Goal: Task Accomplishment & Management: Complete application form

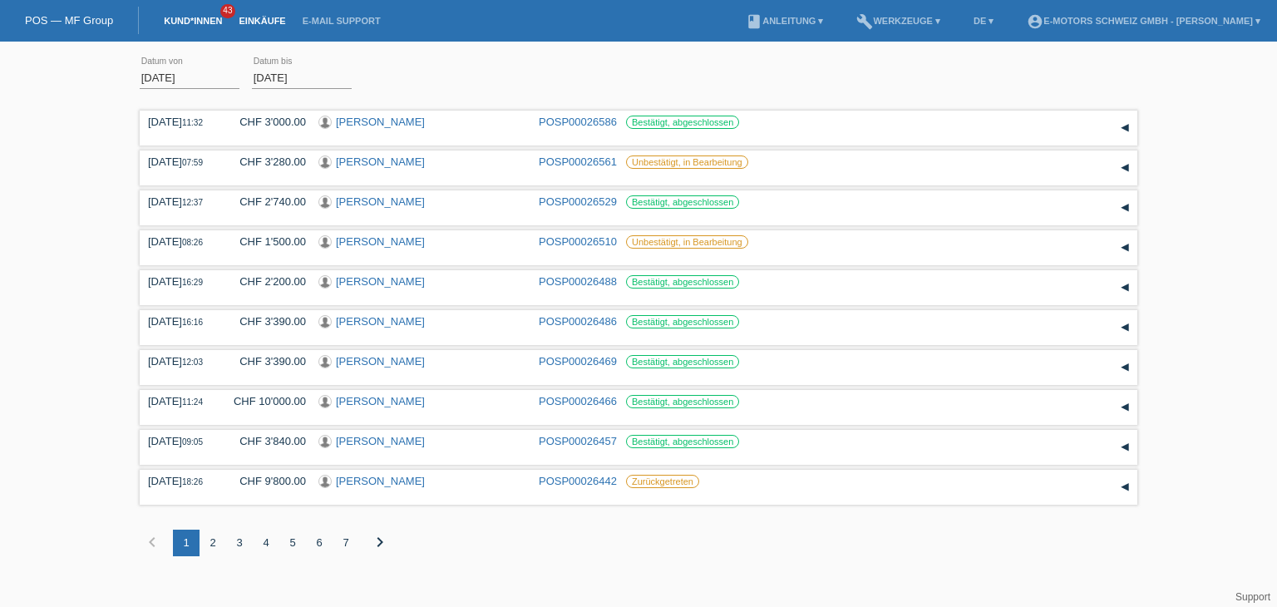
click at [180, 22] on link "Kund*innen" at bounding box center [192, 21] width 75 height 10
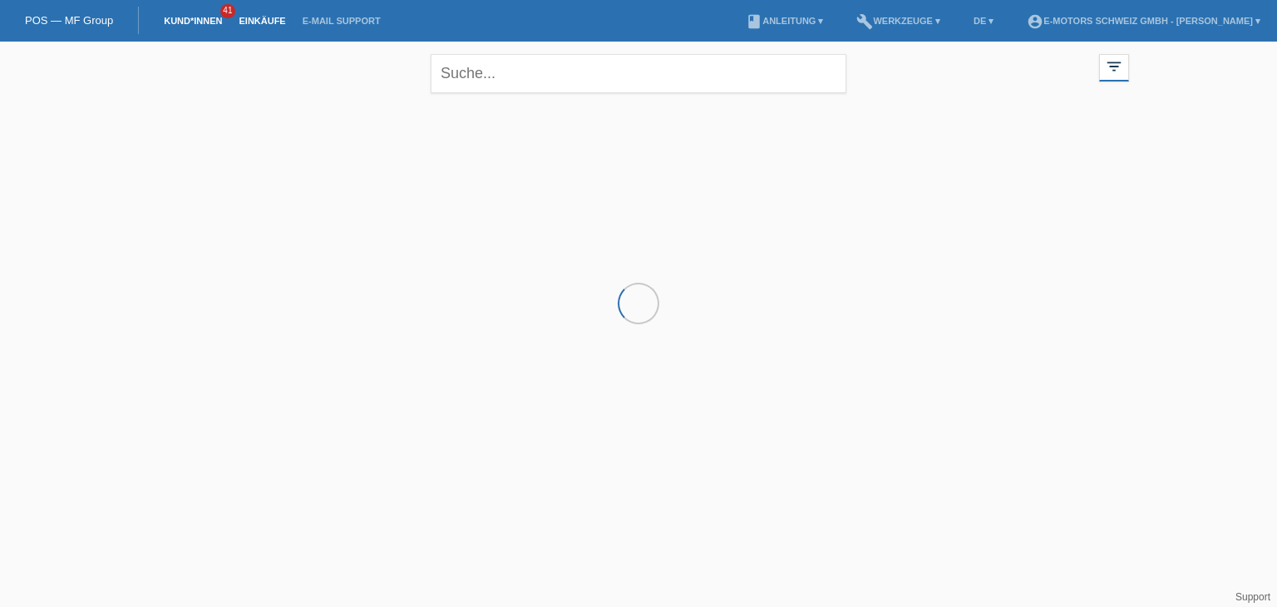
click at [254, 22] on link "Einkäufe" at bounding box center [261, 21] width 63 height 10
click at [253, 25] on link "Einkäufe" at bounding box center [261, 21] width 63 height 10
click at [260, 22] on link "Einkäufe" at bounding box center [261, 21] width 63 height 10
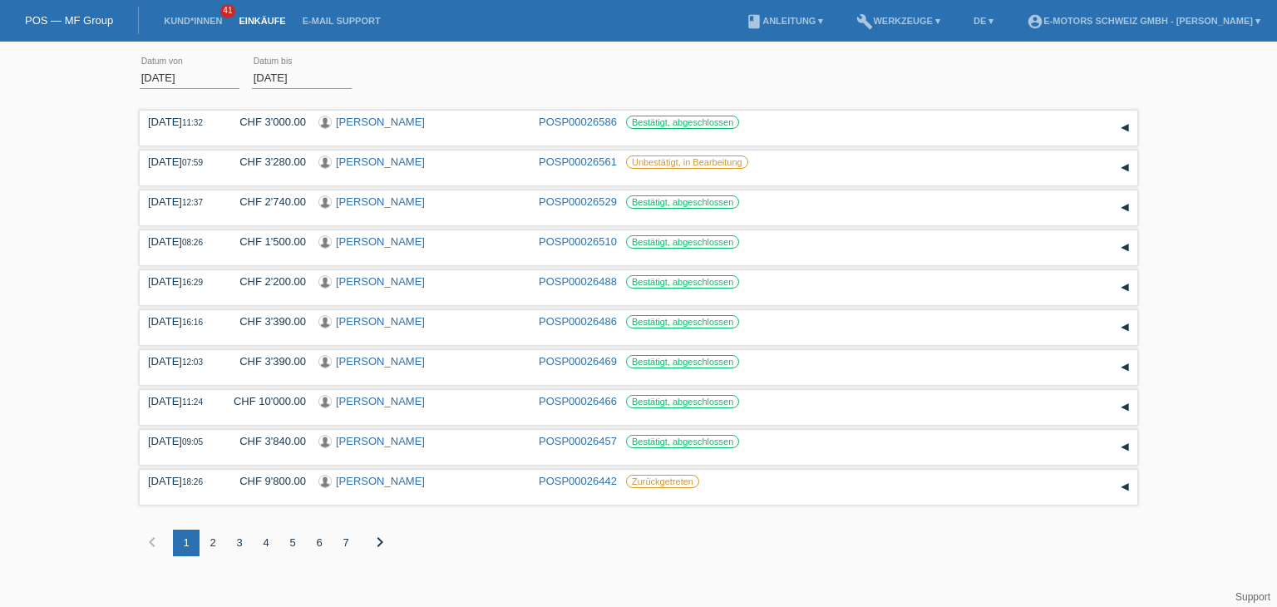
click at [254, 23] on link "Einkäufe" at bounding box center [261, 21] width 63 height 10
click at [264, 21] on link "Einkäufe" at bounding box center [261, 21] width 63 height 10
click at [177, 24] on link "Kund*innen" at bounding box center [192, 21] width 75 height 10
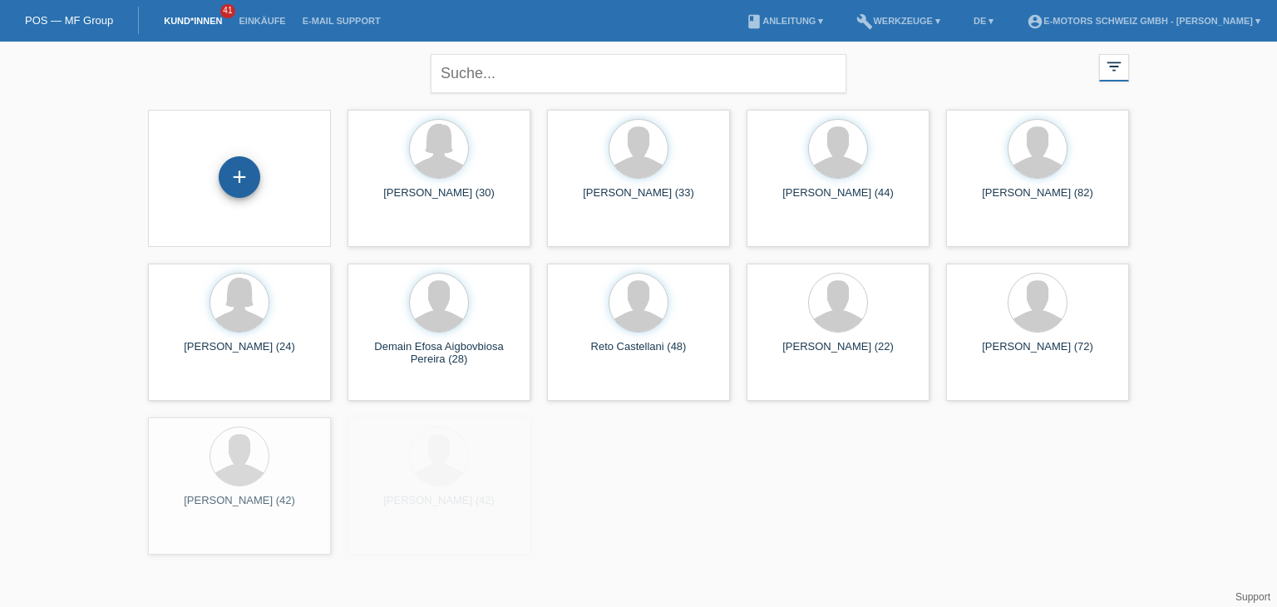
click at [239, 180] on div "+" at bounding box center [240, 177] width 42 height 42
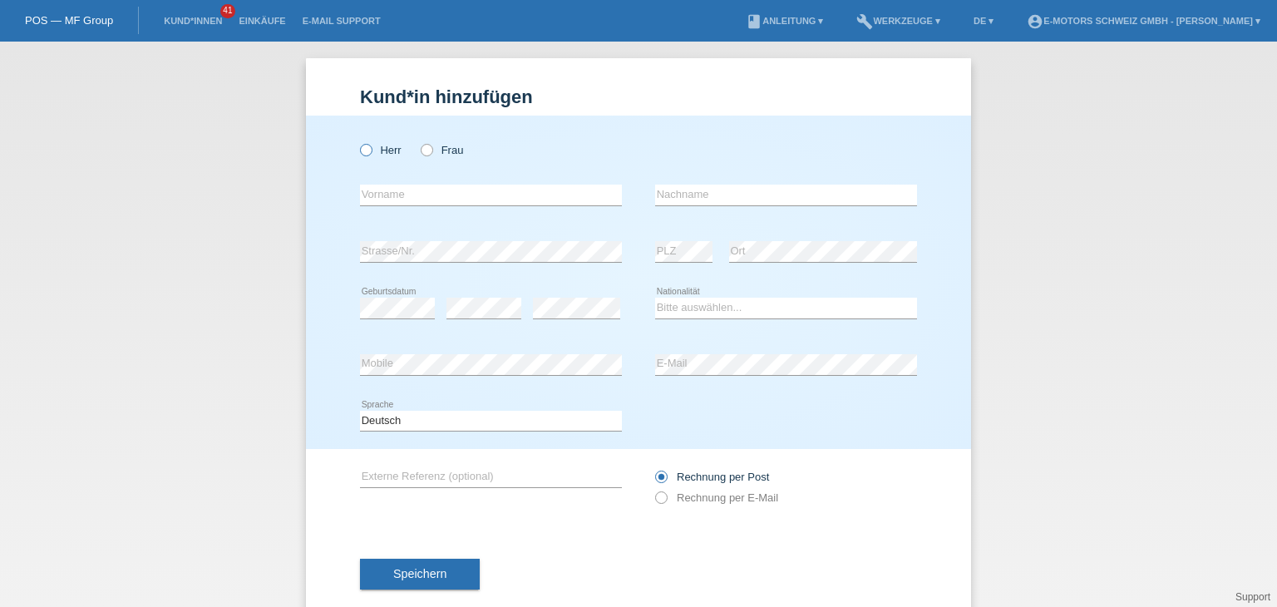
click at [358, 141] on icon at bounding box center [358, 141] width 0 height 0
click at [360, 155] on input "Herr" at bounding box center [365, 149] width 11 height 11
radio input "true"
click at [386, 200] on input "text" at bounding box center [491, 195] width 262 height 21
paste input "Daniel Gottschall"
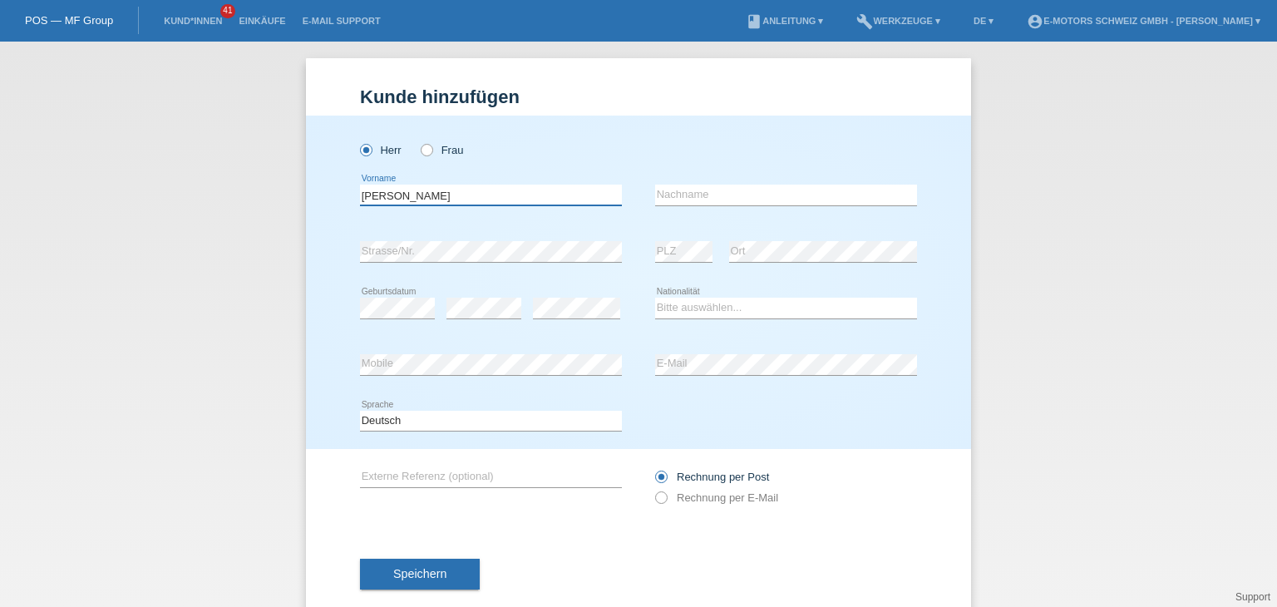
type input "Daniel Gottschall"
drag, startPoint x: 491, startPoint y: 184, endPoint x: 441, endPoint y: 191, distance: 51.3
click at [441, 191] on div "Daniel Gottschall error Vorname" at bounding box center [491, 195] width 262 height 57
drag, startPoint x: 461, startPoint y: 194, endPoint x: 390, endPoint y: 193, distance: 70.7
click at [390, 193] on input "Daniel Gottschall" at bounding box center [491, 195] width 262 height 21
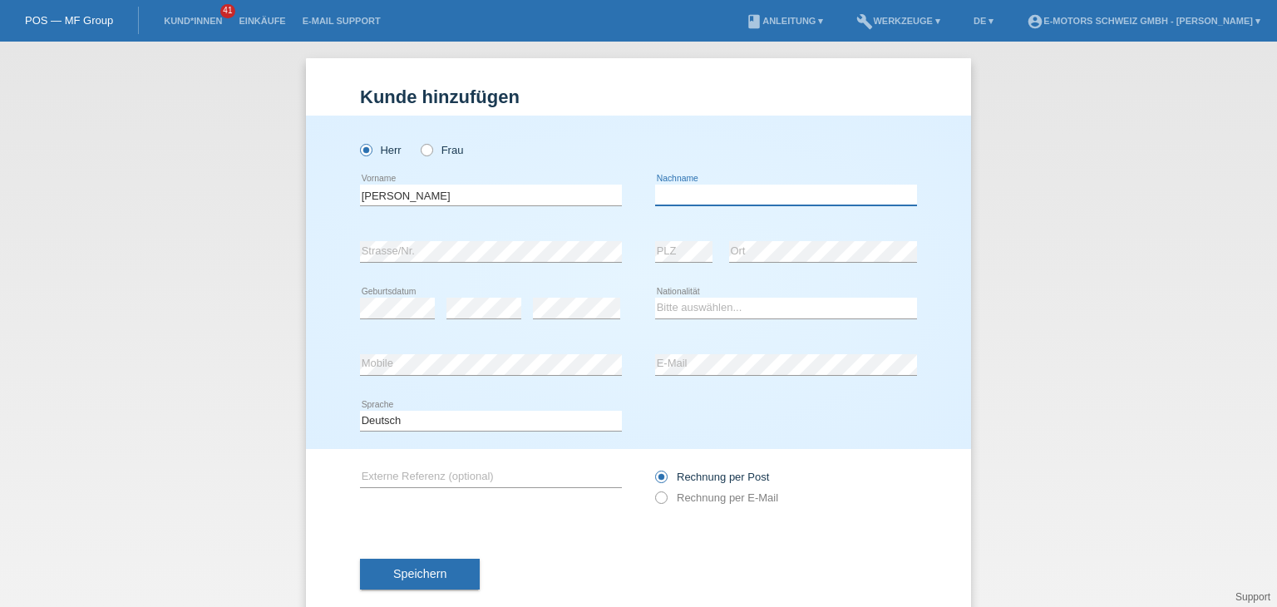
click at [831, 200] on input "text" at bounding box center [786, 195] width 262 height 21
paste input "Gottschall"
type input "Gottschall"
drag, startPoint x: 526, startPoint y: 196, endPoint x: 391, endPoint y: 191, distance: 135.6
click at [391, 191] on input "Daniel Gottschall" at bounding box center [491, 195] width 262 height 21
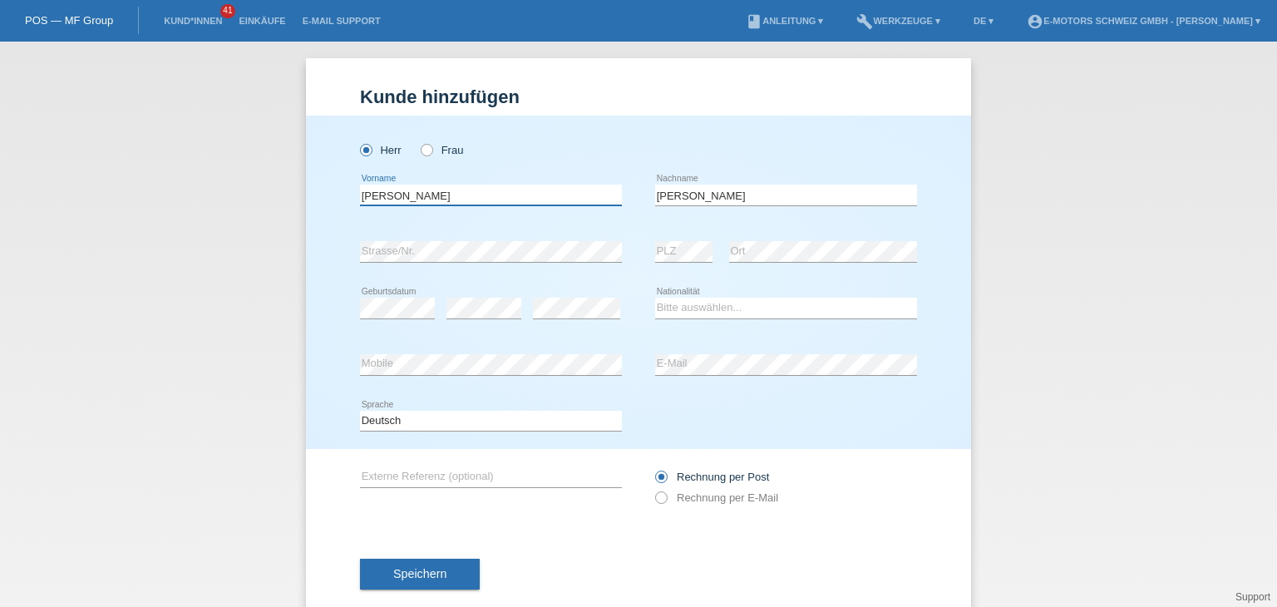
type input "Daniel"
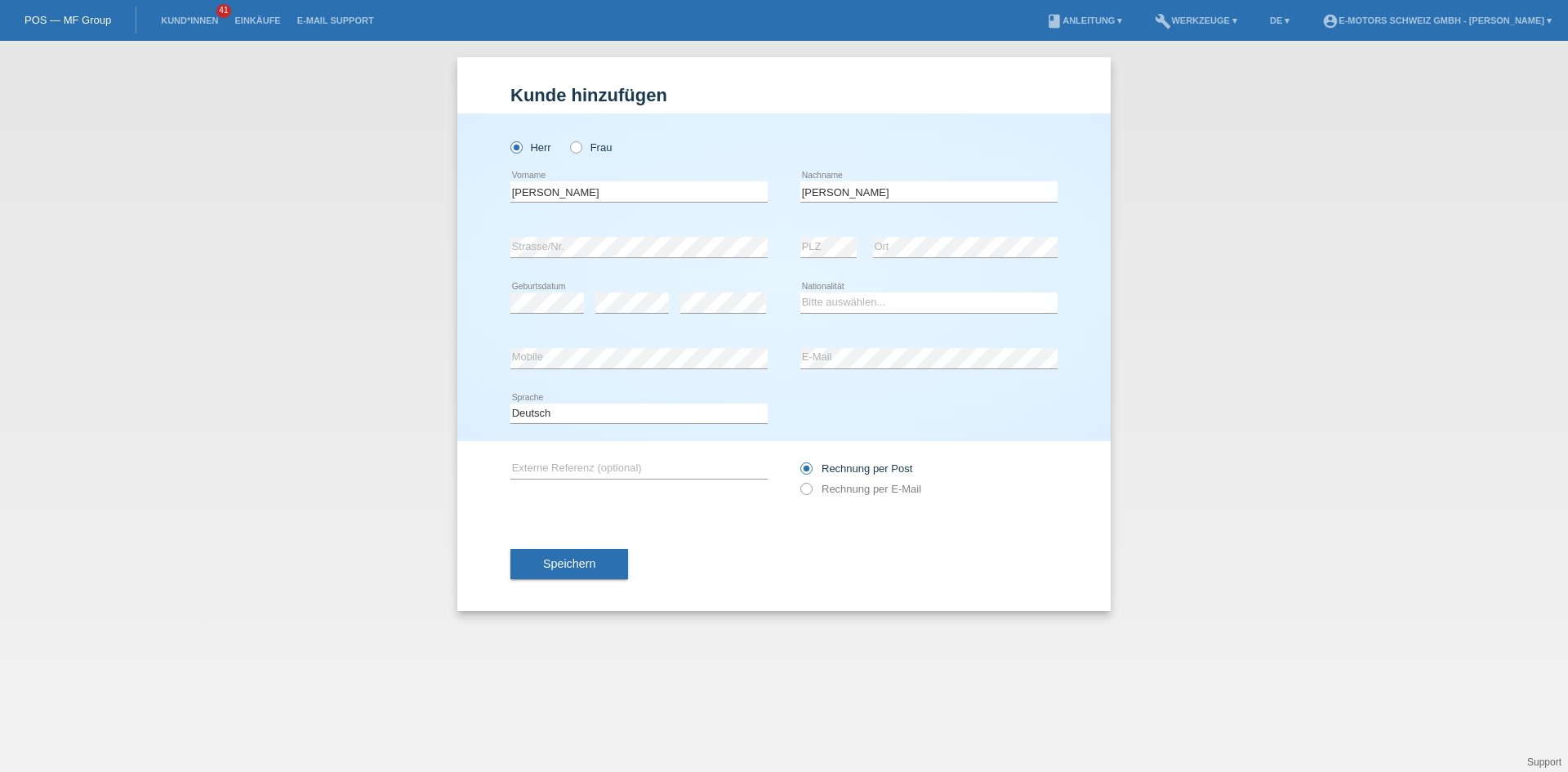
click at [1148, 279] on div "Kund*in hinzufügen Kunde hinzufügen Kundin hinzufügen Herr Frau Daniel error Vo…" at bounding box center [784, 407] width 1568 height 731
click at [847, 303] on select "Bitte auswählen... Schweiz Deutschland Liechtenstein Österreich ------------ Af…" at bounding box center [929, 303] width 257 height 20
select select "CH"
click at [801, 293] on select "Bitte auswählen... Schweiz Deutschland Liechtenstein Österreich ------------ Af…" at bounding box center [929, 303] width 257 height 20
click at [568, 557] on span "Speichern" at bounding box center [569, 563] width 52 height 13
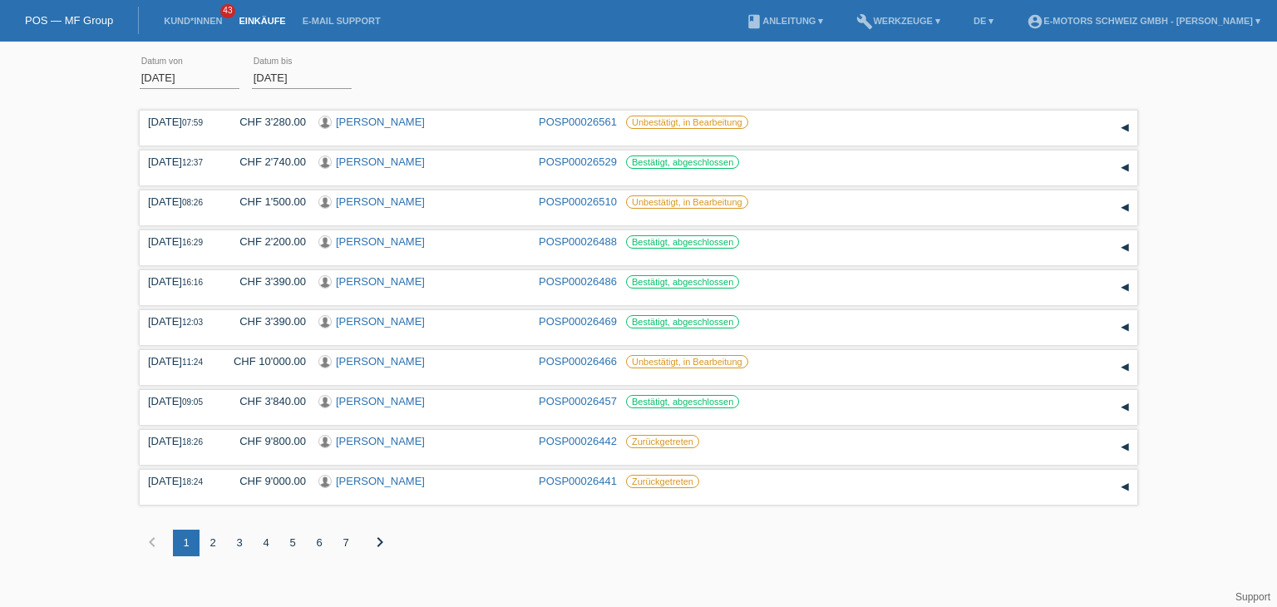
click at [266, 17] on link "Einkäufe" at bounding box center [261, 21] width 63 height 10
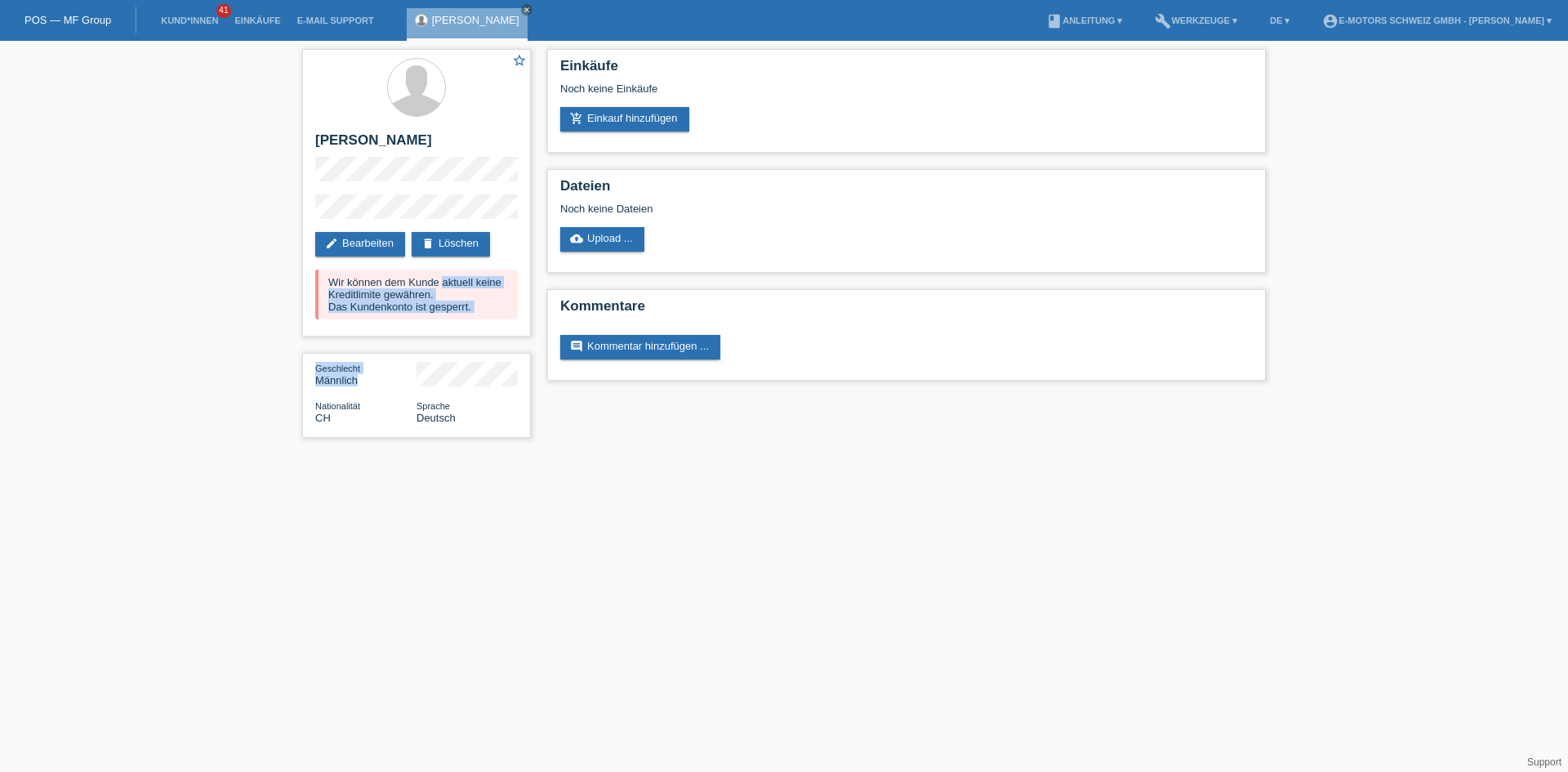
drag, startPoint x: 327, startPoint y: 274, endPoint x: 467, endPoint y: 337, distance: 153.5
click at [467, 337] on div "star_border [PERSON_NAME] edit Bearbeiten delete Löschen Wir können dem Kunde a…" at bounding box center [416, 248] width 245 height 414
click at [801, 265] on div "Dateien Noch keine Dateien cloud_upload Upload ..." at bounding box center [907, 221] width 719 height 104
drag, startPoint x: 190, startPoint y: 320, endPoint x: 192, endPoint y: 347, distance: 27.1
click at [192, 347] on div "star_border [PERSON_NAME] edit Bearbeiten delete Löschen Wir können dem Kunde a…" at bounding box center [784, 248] width 1568 height 414
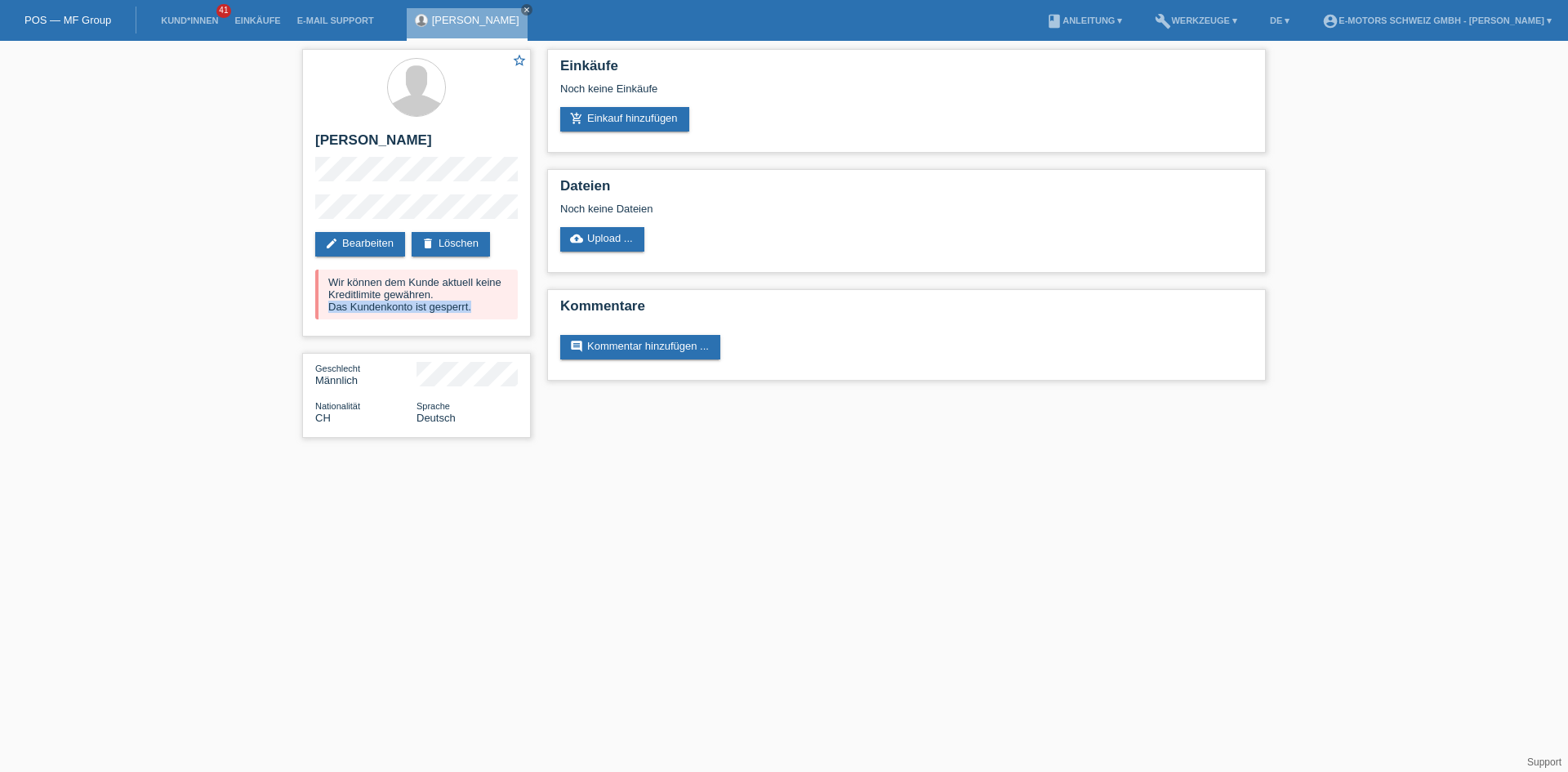
click at [192, 343] on div "star_border Daniel Gottschall edit Bearbeiten delete Löschen Wir können dem Kun…" at bounding box center [784, 248] width 1568 height 414
click at [475, 32] on div "Daniel Gottschall close" at bounding box center [467, 24] width 121 height 32
click at [523, 9] on icon "close" at bounding box center [527, 10] width 8 height 8
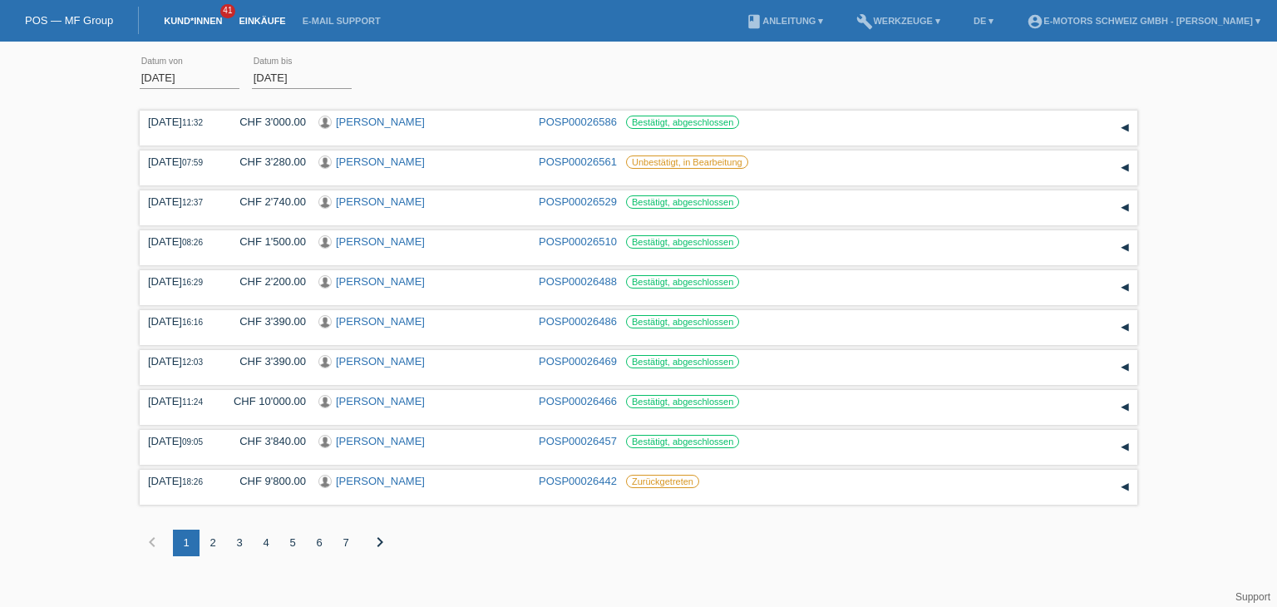
click at [160, 26] on link "Kund*innen" at bounding box center [192, 21] width 75 height 10
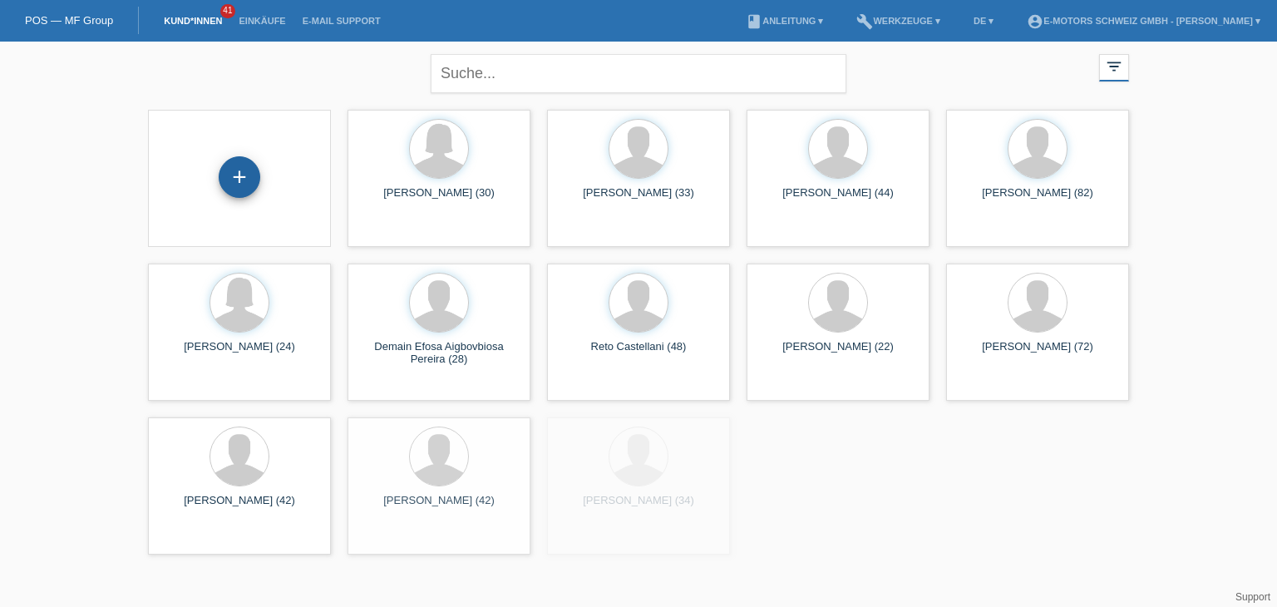
click at [249, 173] on div "+" at bounding box center [240, 177] width 42 height 42
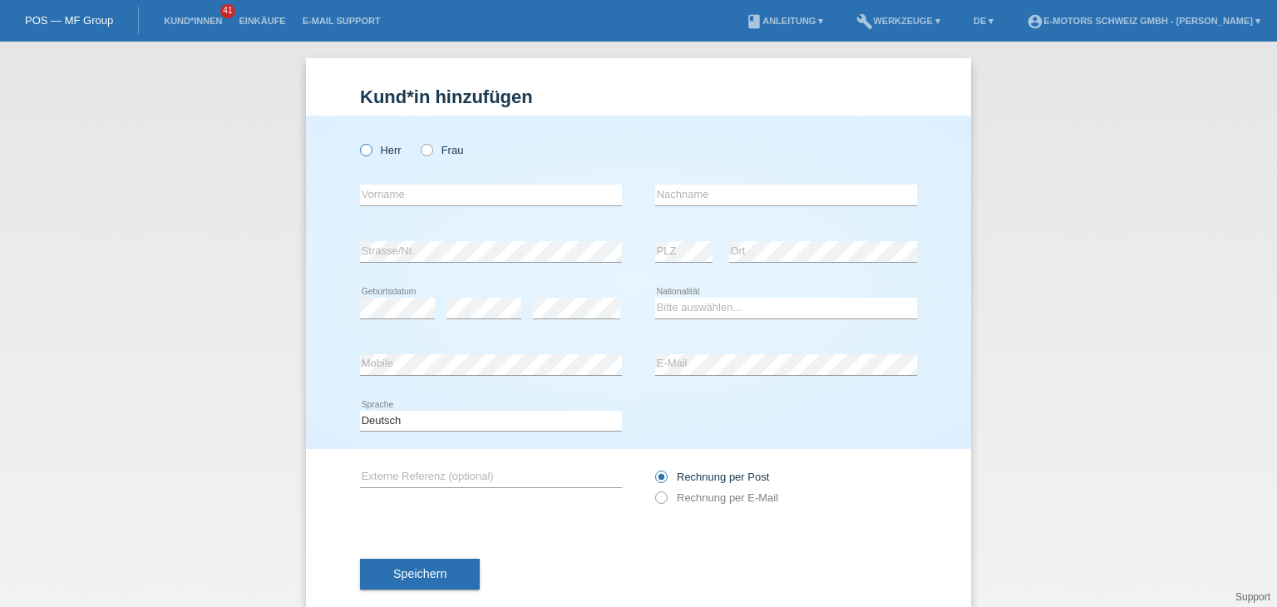
click at [358, 141] on icon at bounding box center [358, 141] width 0 height 0
click at [361, 150] on input "Herr" at bounding box center [365, 149] width 11 height 11
radio input "true"
click at [386, 200] on input "text" at bounding box center [491, 195] width 262 height 21
click at [389, 193] on input "text" at bounding box center [491, 195] width 262 height 21
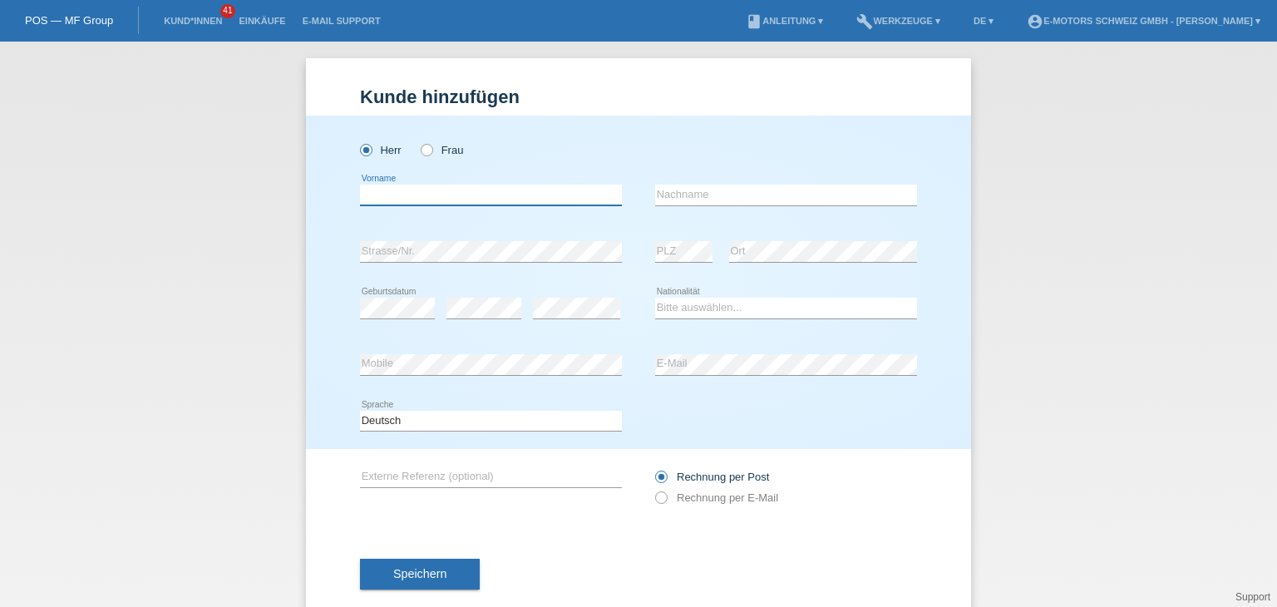
paste input "[PERSON_NAME]"
drag, startPoint x: 459, startPoint y: 201, endPoint x: 393, endPoint y: 204, distance: 65.7
click at [393, 204] on input "[PERSON_NAME]" at bounding box center [491, 195] width 262 height 21
type input "[PERSON_NAME]"
click at [764, 197] on input "text" at bounding box center [786, 195] width 262 height 21
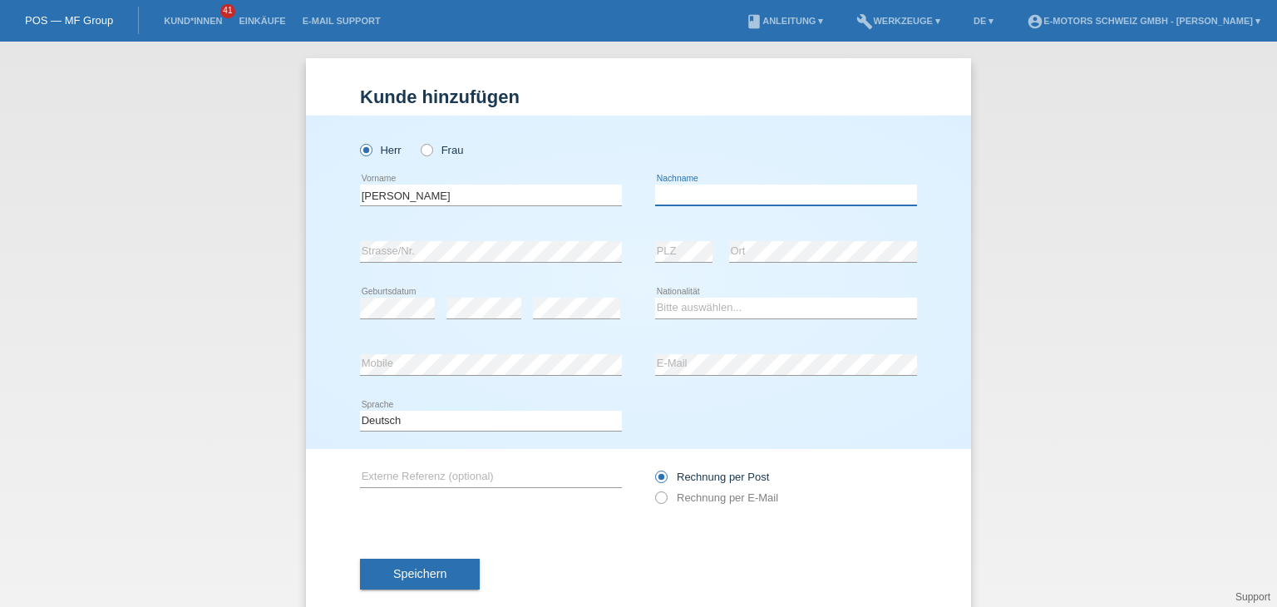
paste input "Ribeiro"
type input "Ribeiro"
drag, startPoint x: 510, startPoint y: 202, endPoint x: 396, endPoint y: 200, distance: 113.9
click at [396, 200] on input "[PERSON_NAME]" at bounding box center [491, 195] width 262 height 21
type input "[PERSON_NAME]"
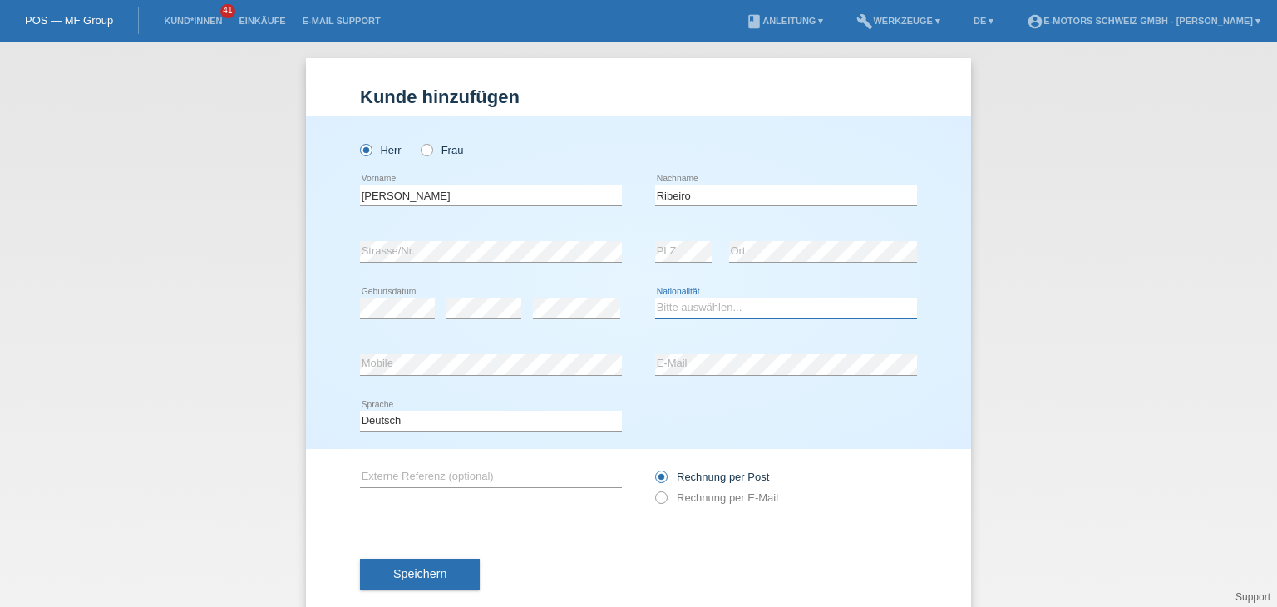
click at [679, 304] on select "Bitte auswählen... Schweiz Deutschland Liechtenstein Österreich ------------ Af…" at bounding box center [786, 308] width 262 height 20
select select "CH"
click at [655, 298] on select "Bitte auswählen... Schweiz Deutschland Liechtenstein Österreich ------------ Af…" at bounding box center [786, 308] width 262 height 20
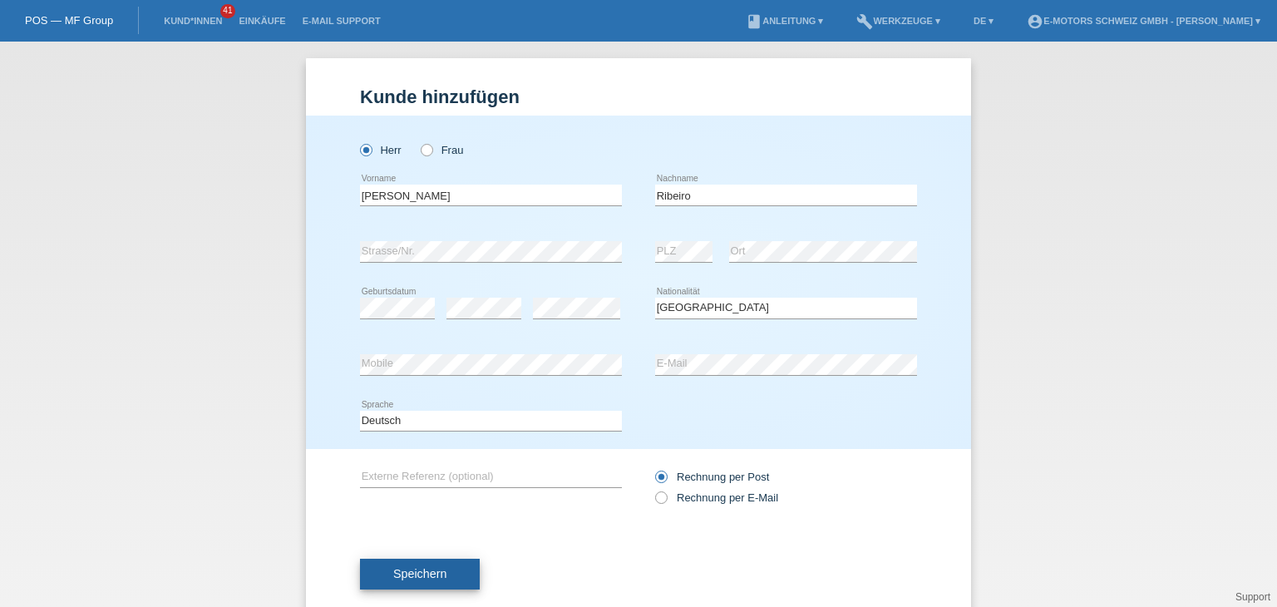
click at [412, 577] on span "Speichern" at bounding box center [419, 573] width 53 height 13
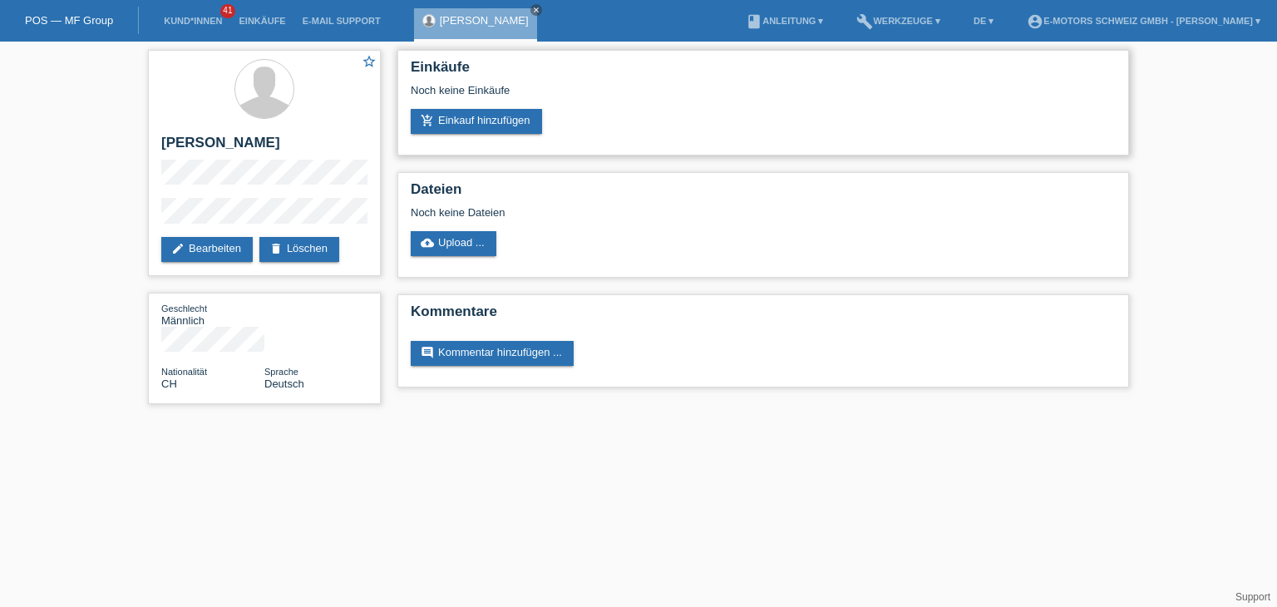
click at [512, 134] on div "Einkäufe Noch keine Einkäufe add_shopping_cart Einkauf hinzufügen" at bounding box center [763, 103] width 732 height 106
click at [511, 125] on link "add_shopping_cart Einkauf hinzufügen" at bounding box center [476, 121] width 131 height 25
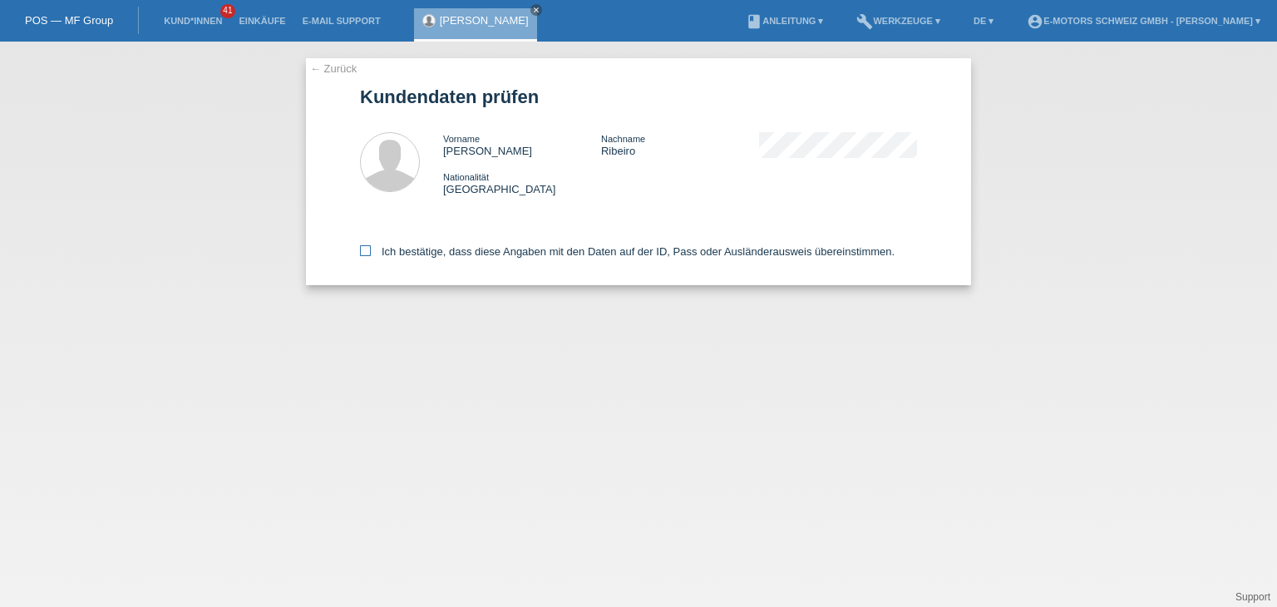
click at [366, 250] on icon at bounding box center [365, 250] width 11 height 11
click at [366, 250] on input "Ich bestätige, dass diese Angaben mit den Daten auf der ID, Pass oder Ausländer…" at bounding box center [365, 250] width 11 height 11
checkbox input "true"
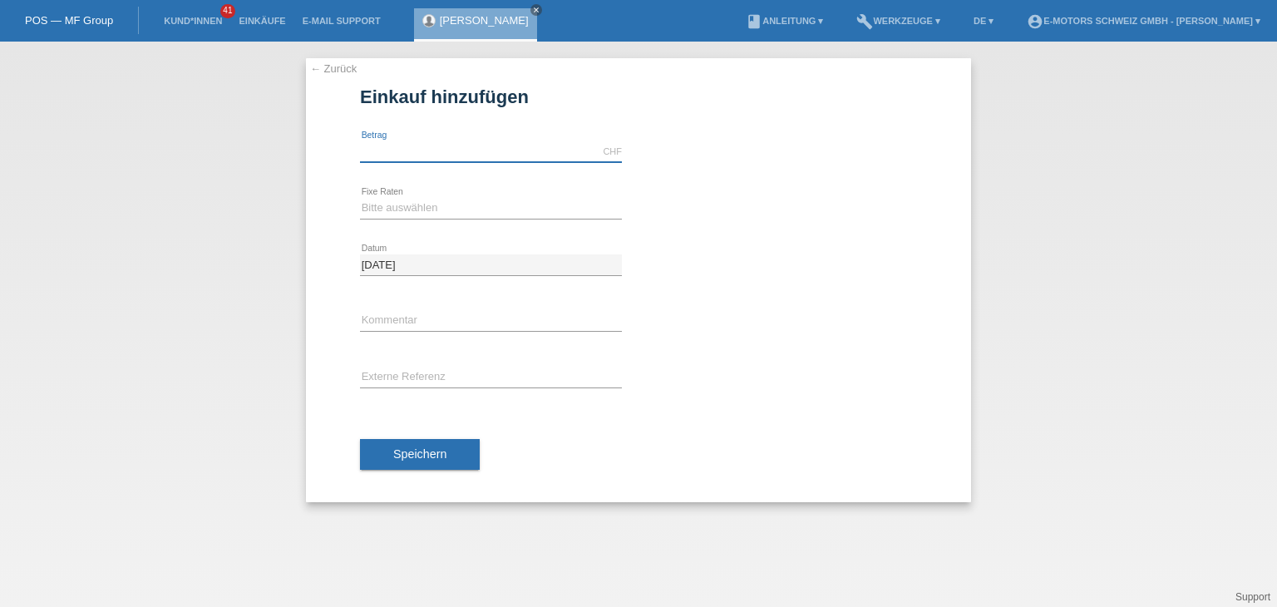
click at [423, 146] on input "text" at bounding box center [491, 151] width 262 height 21
type input "3500.00"
click at [392, 210] on select "Bitte auswählen 12 Raten 24 Raten 36 Raten 48 Raten" at bounding box center [491, 208] width 262 height 20
select select "214"
click at [360, 198] on select "Bitte auswählen 12 Raten 24 Raten 36 Raten 48 Raten" at bounding box center [491, 208] width 262 height 20
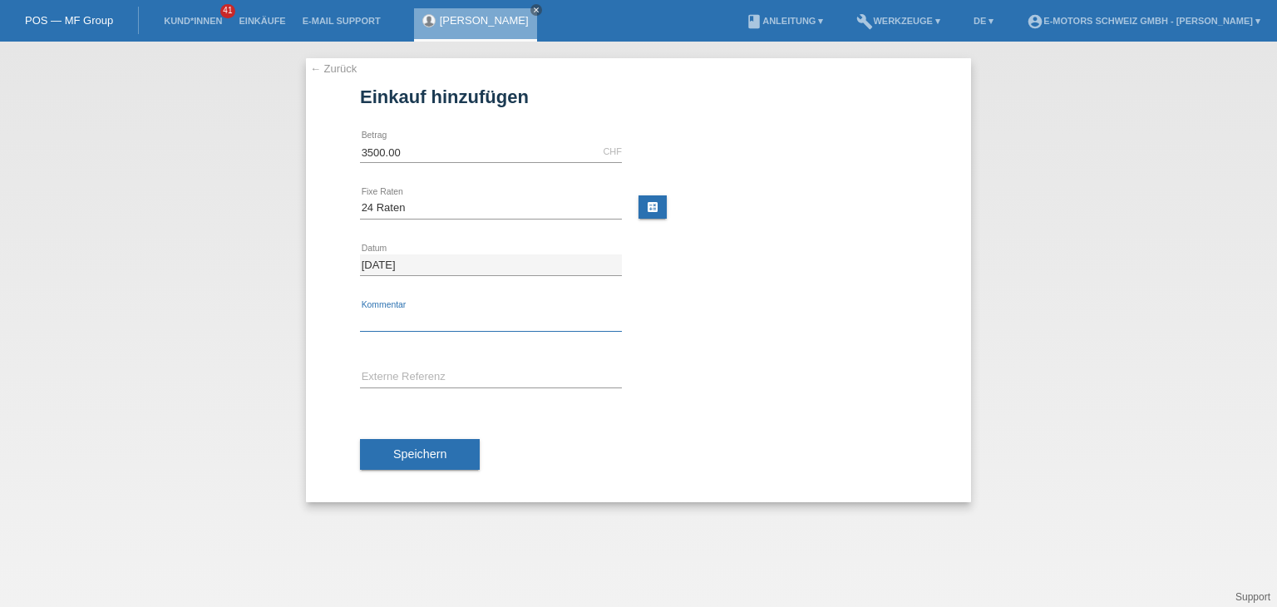
click at [410, 312] on input "text" at bounding box center [491, 321] width 262 height 21
type input "[PERSON_NAME]"
click at [391, 450] on button "Speichern" at bounding box center [420, 455] width 120 height 32
